Goal: Task Accomplishment & Management: Complete application form

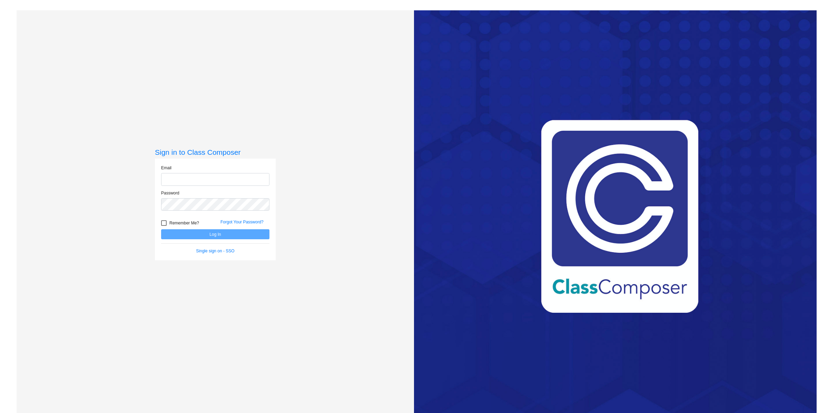
type input "[EMAIL_ADDRESS][DOMAIN_NAME]"
click at [196, 238] on button "Log In" at bounding box center [215, 234] width 108 height 10
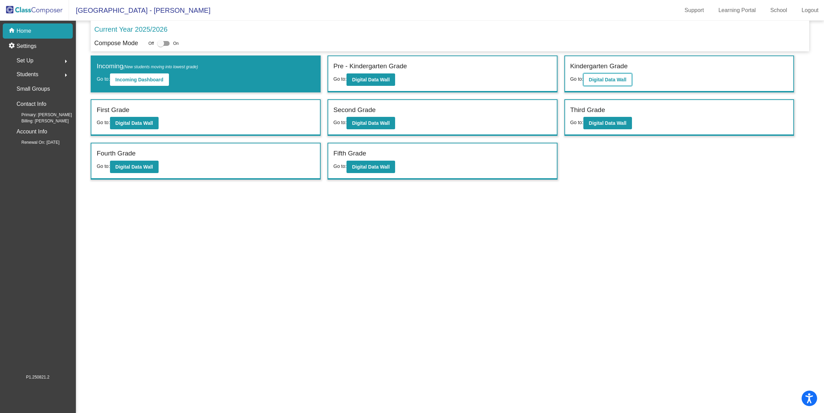
click at [612, 83] on button "Digital Data Wall" at bounding box center [608, 79] width 49 height 12
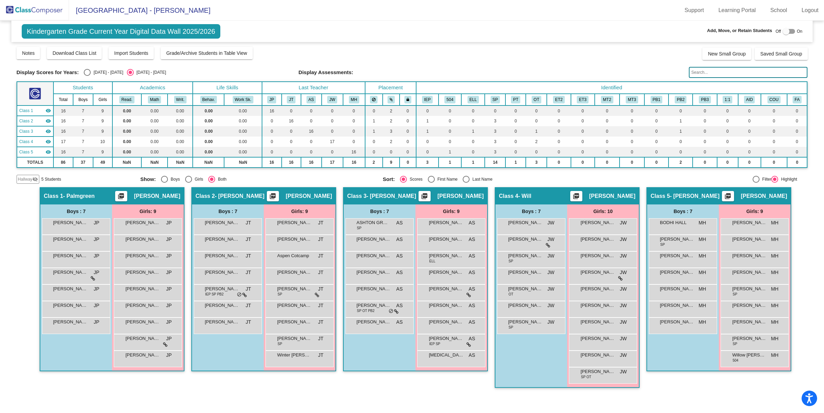
click at [28, 180] on span "Hallway" at bounding box center [25, 179] width 14 height 6
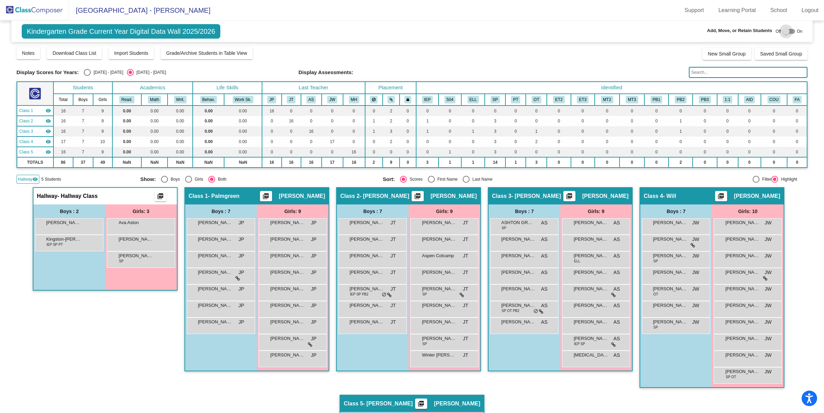
click at [788, 31] on div at bounding box center [789, 31] width 12 height 5
checkbox input "true"
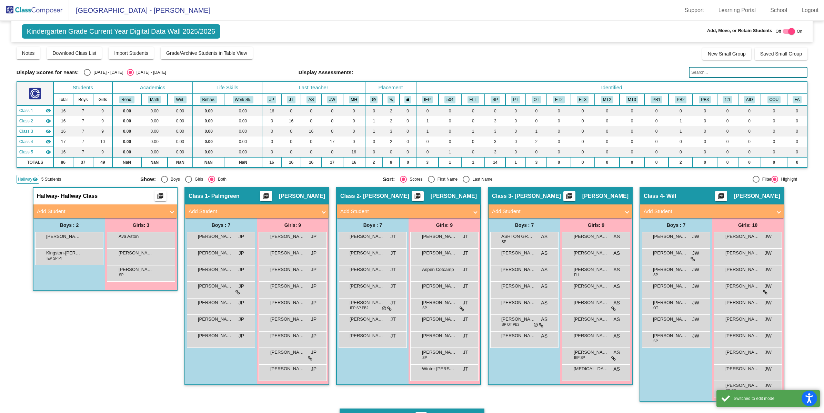
click at [120, 212] on mat-panel-title "Add Student" at bounding box center [101, 212] width 128 height 8
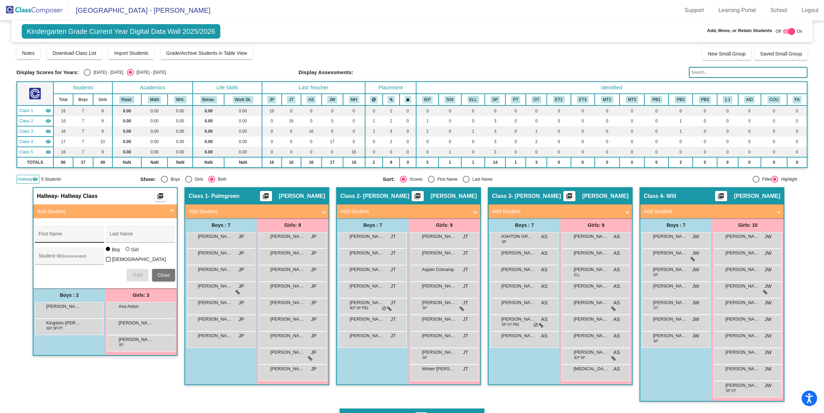
click at [59, 237] on input "First Name" at bounding box center [70, 237] width 62 height 6
type input "[PERSON_NAME]"
click at [137, 272] on span "Add" at bounding box center [137, 275] width 10 height 6
click at [46, 10] on img at bounding box center [34, 10] width 69 height 20
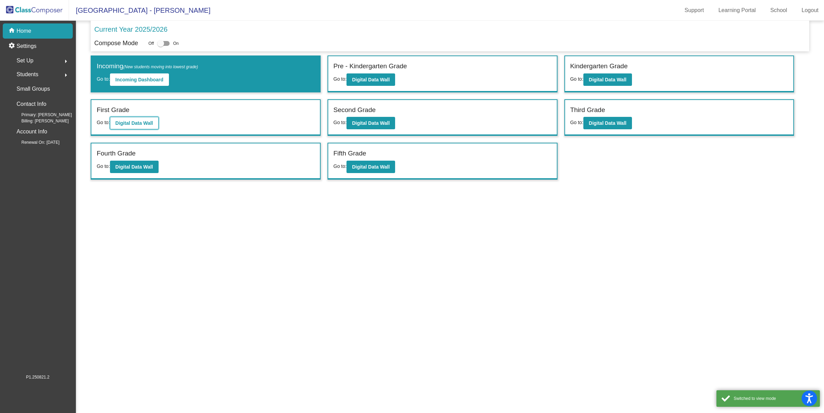
click at [149, 121] on b "Digital Data Wall" at bounding box center [135, 123] width 38 height 6
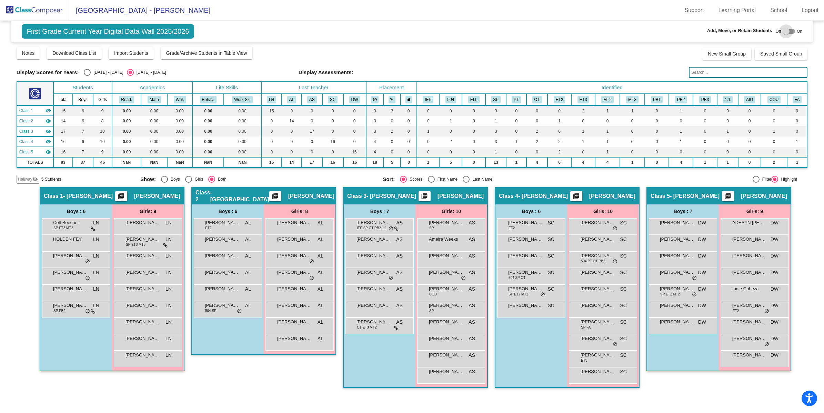
click at [791, 30] on div at bounding box center [789, 31] width 12 height 5
checkbox input "true"
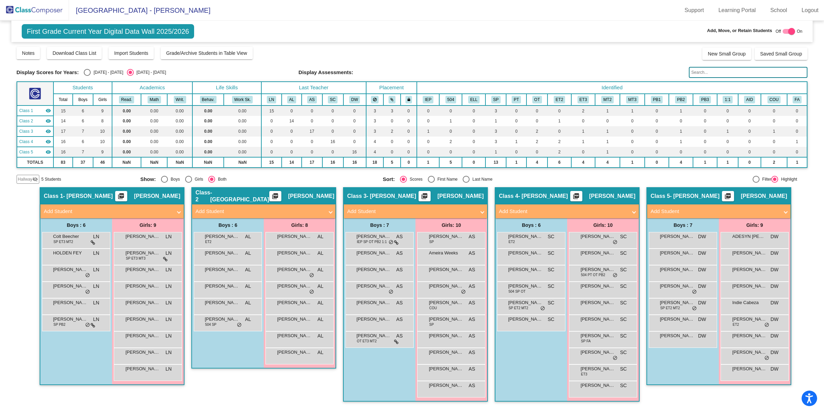
click at [248, 215] on mat-expansion-panel-header "Add Student" at bounding box center [264, 212] width 144 height 14
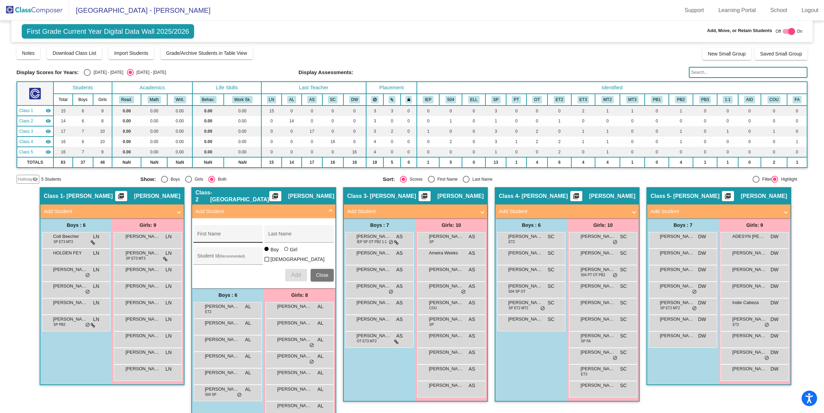
click at [235, 234] on input "First Name" at bounding box center [228, 237] width 62 height 6
type input "[PERSON_NAME]"
click at [282, 253] on mat-radio-group "Boy Girl" at bounding box center [282, 251] width 34 height 6
click at [290, 253] on div "Girl" at bounding box center [294, 249] width 8 height 7
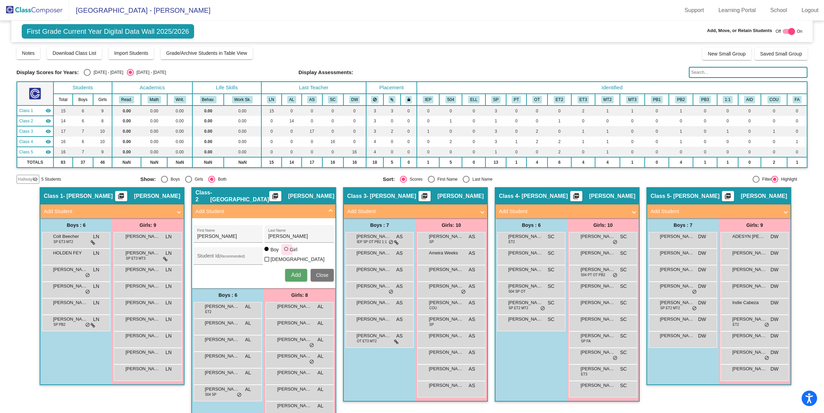
click at [287, 253] on input "Girl" at bounding box center [287, 253] width 0 height 0
radio input "true"
click at [291, 272] on span "Add" at bounding box center [296, 275] width 10 height 6
